Goal: Task Accomplishment & Management: Manage account settings

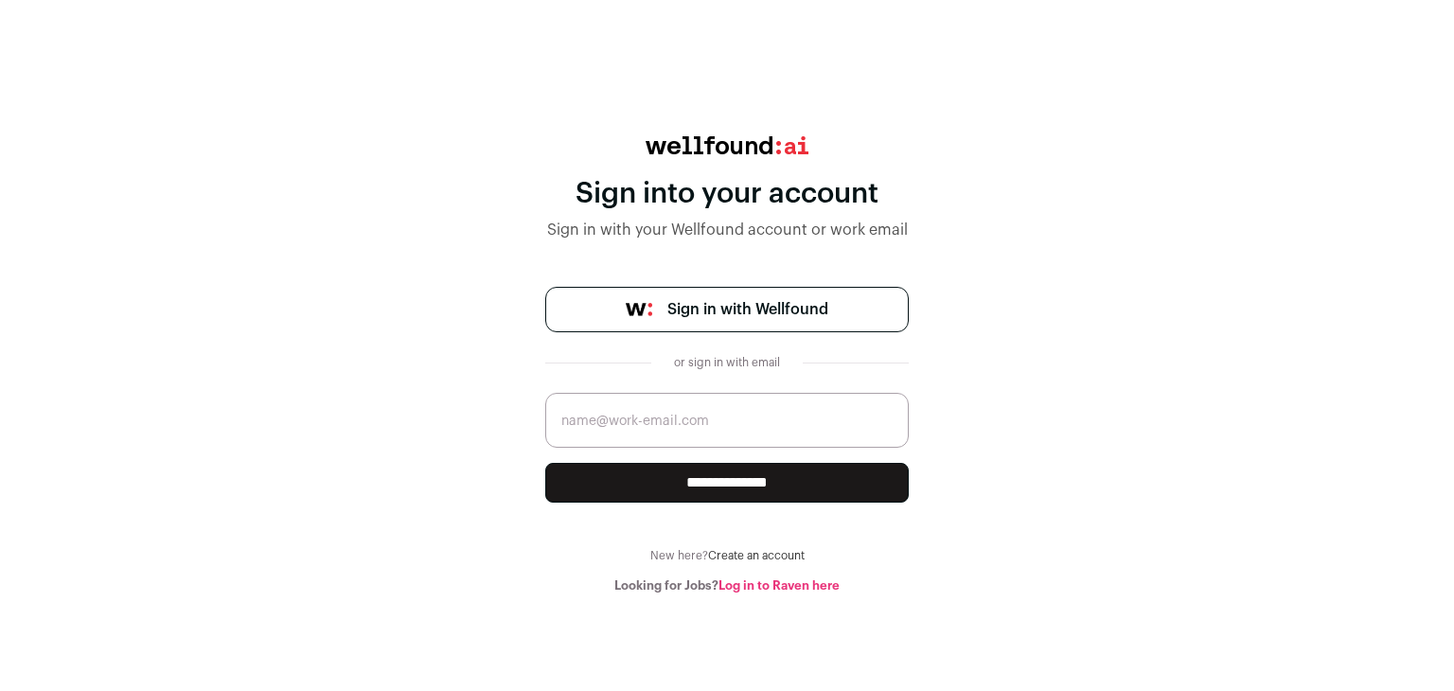
click at [647, 430] on input "email" at bounding box center [726, 420] width 363 height 55
click at [671, 421] on input "email" at bounding box center [726, 420] width 363 height 55
type input "[EMAIL_ADDRESS][DOMAIN_NAME]"
click at [705, 313] on span "Sign in with Wellfound" at bounding box center [747, 309] width 161 height 23
click at [717, 485] on input "**********" at bounding box center [726, 483] width 363 height 40
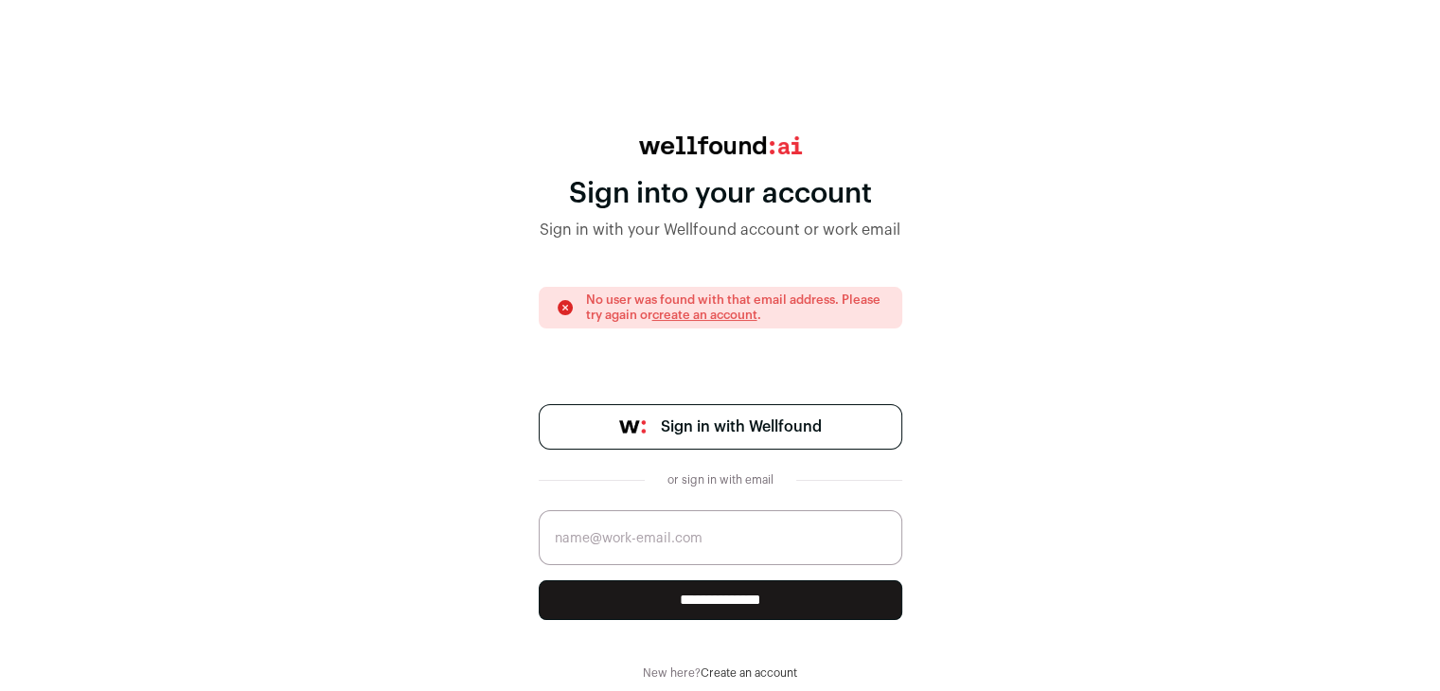
click at [665, 523] on input "email" at bounding box center [720, 537] width 363 height 55
click at [666, 543] on input "[EMAIL_ADDRESS][DOMAIN_NAME]" at bounding box center [720, 537] width 363 height 55
type input "[EMAIL_ADDRESS][DOMAIN_NAME]"
click at [675, 594] on input "**********" at bounding box center [720, 600] width 363 height 40
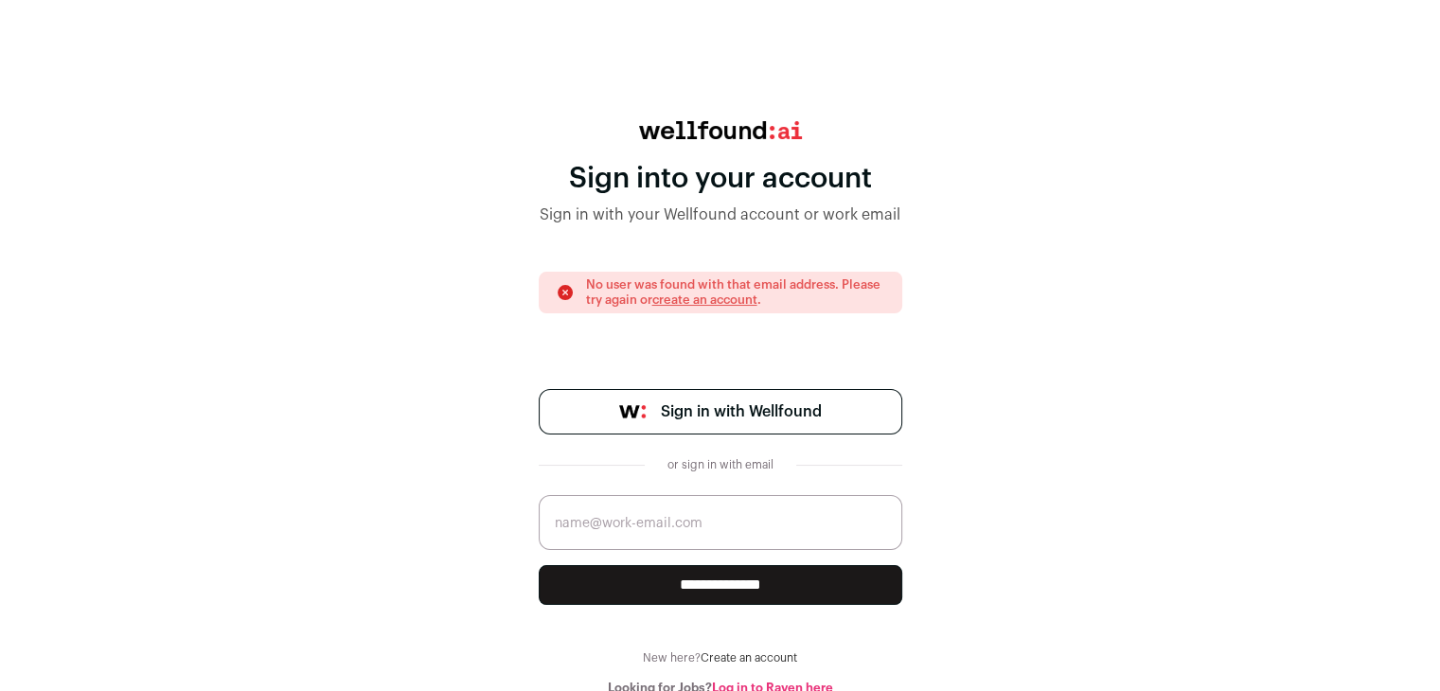
scroll to position [20, 0]
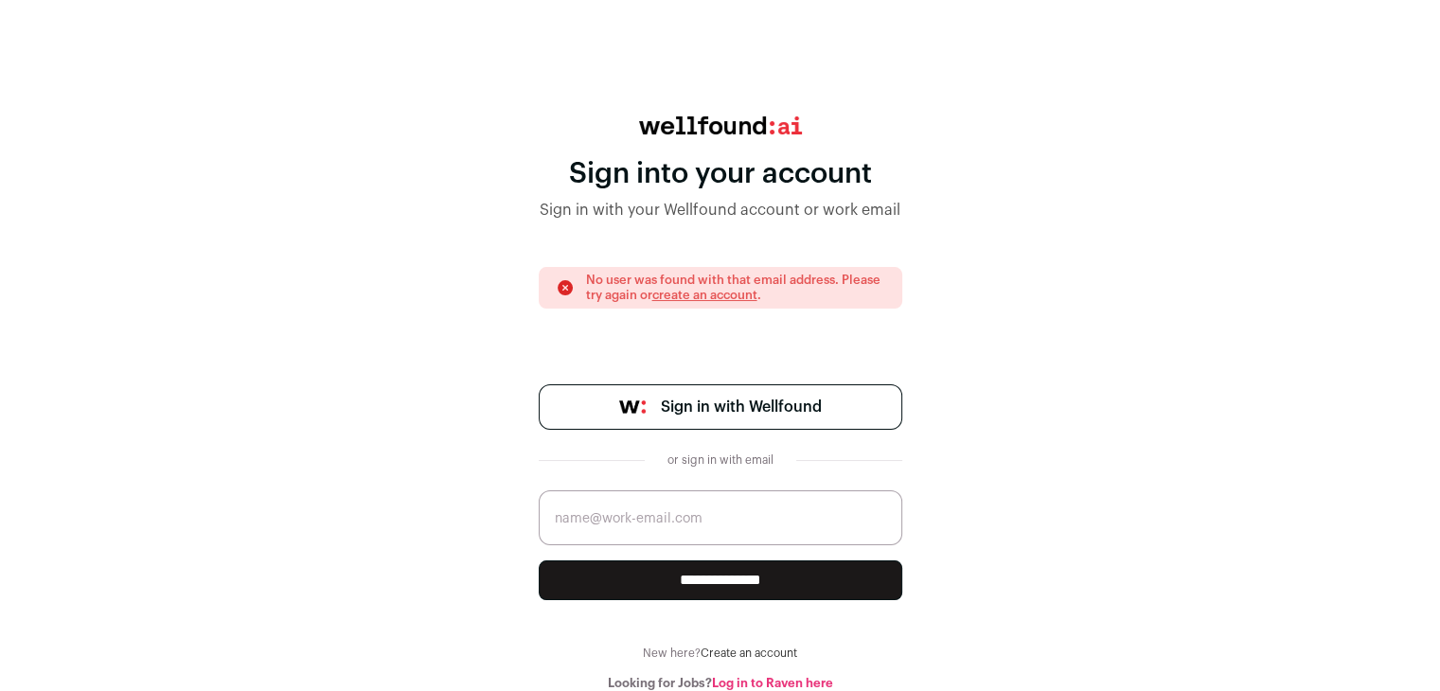
click at [767, 683] on link "Log in to Raven here" at bounding box center [772, 683] width 121 height 12
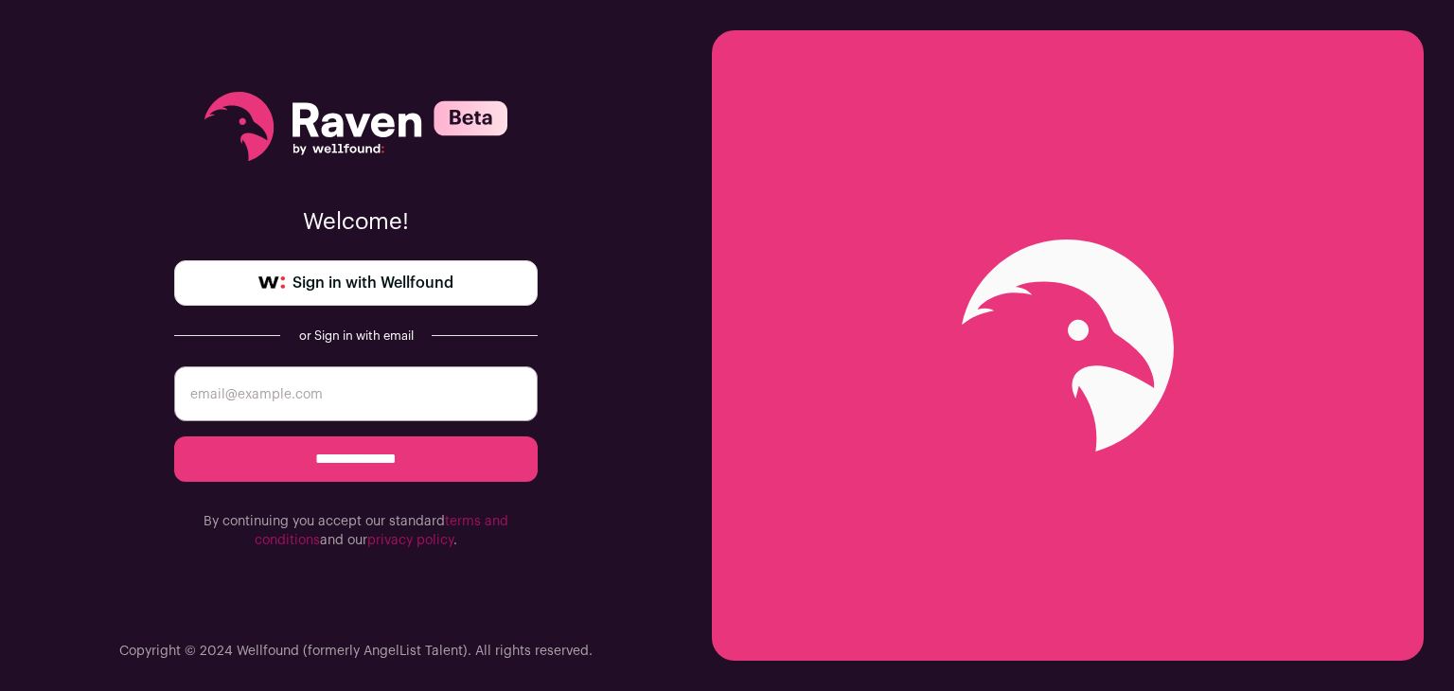
click at [340, 408] on input "email" at bounding box center [355, 393] width 363 height 55
